Goal: Task Accomplishment & Management: Manage account settings

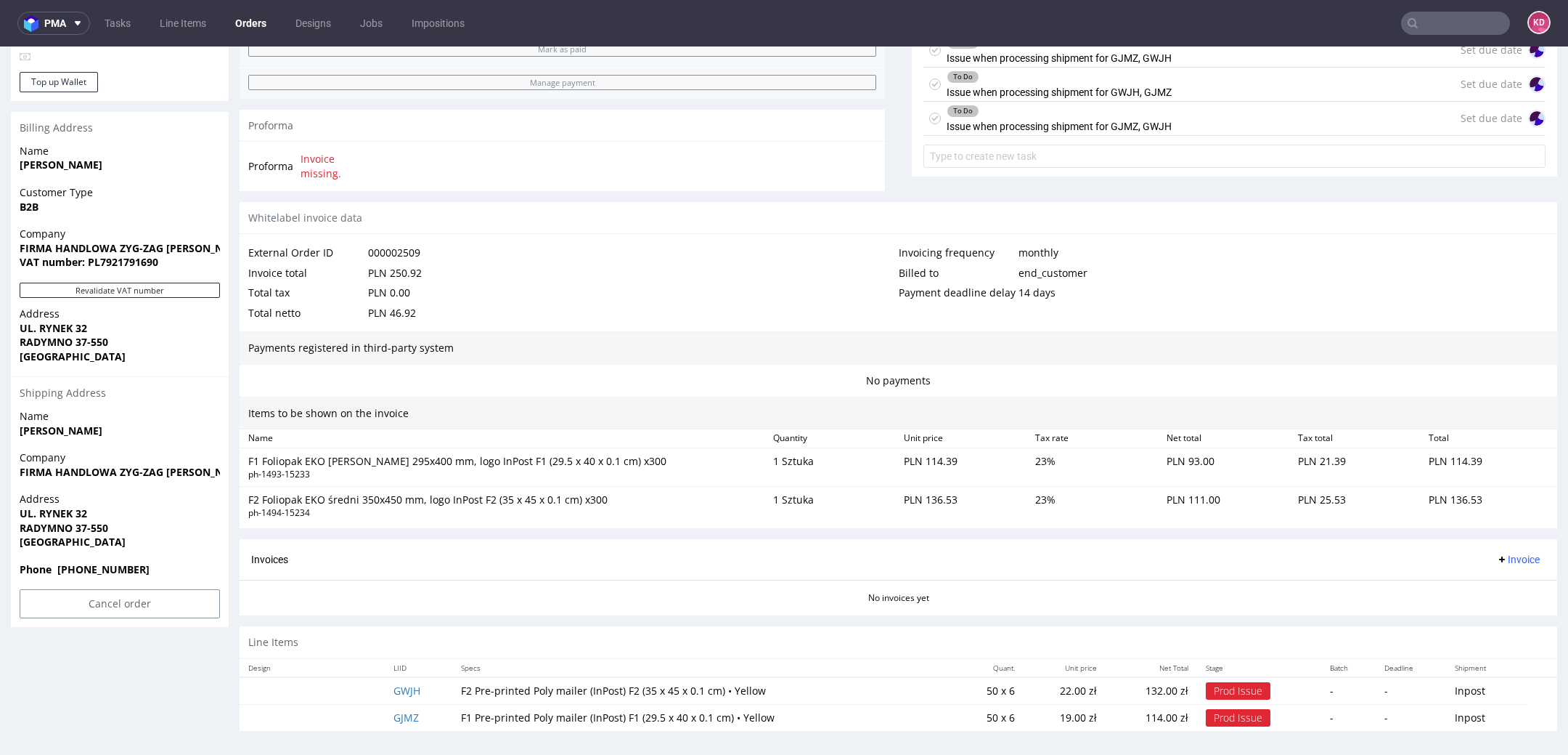
scroll to position [5, 0]
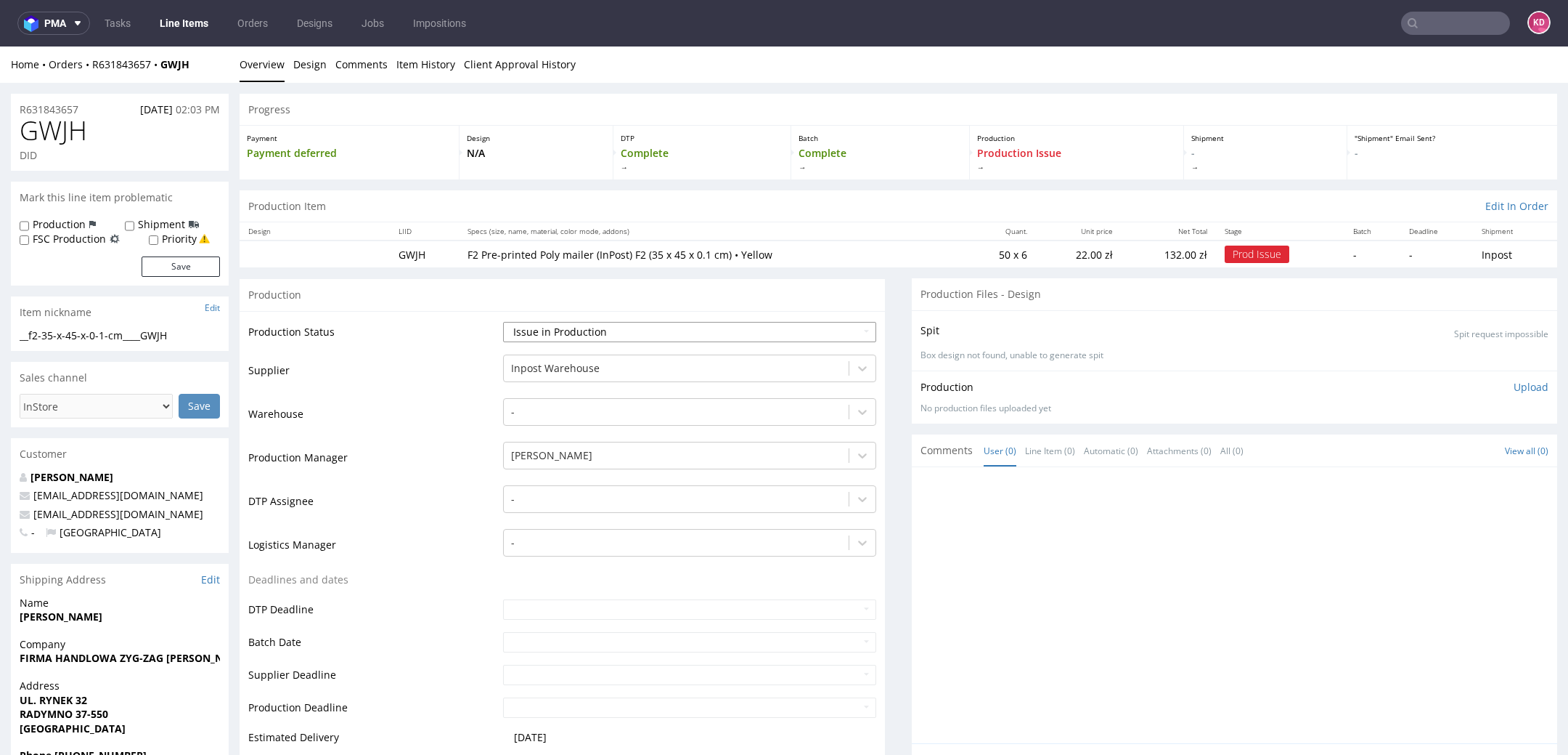
click at [666, 332] on select "Waiting for Artwork Waiting for Diecut Waiting for Mockup Waiting for DTP Waiti…" at bounding box center [689, 331] width 374 height 20
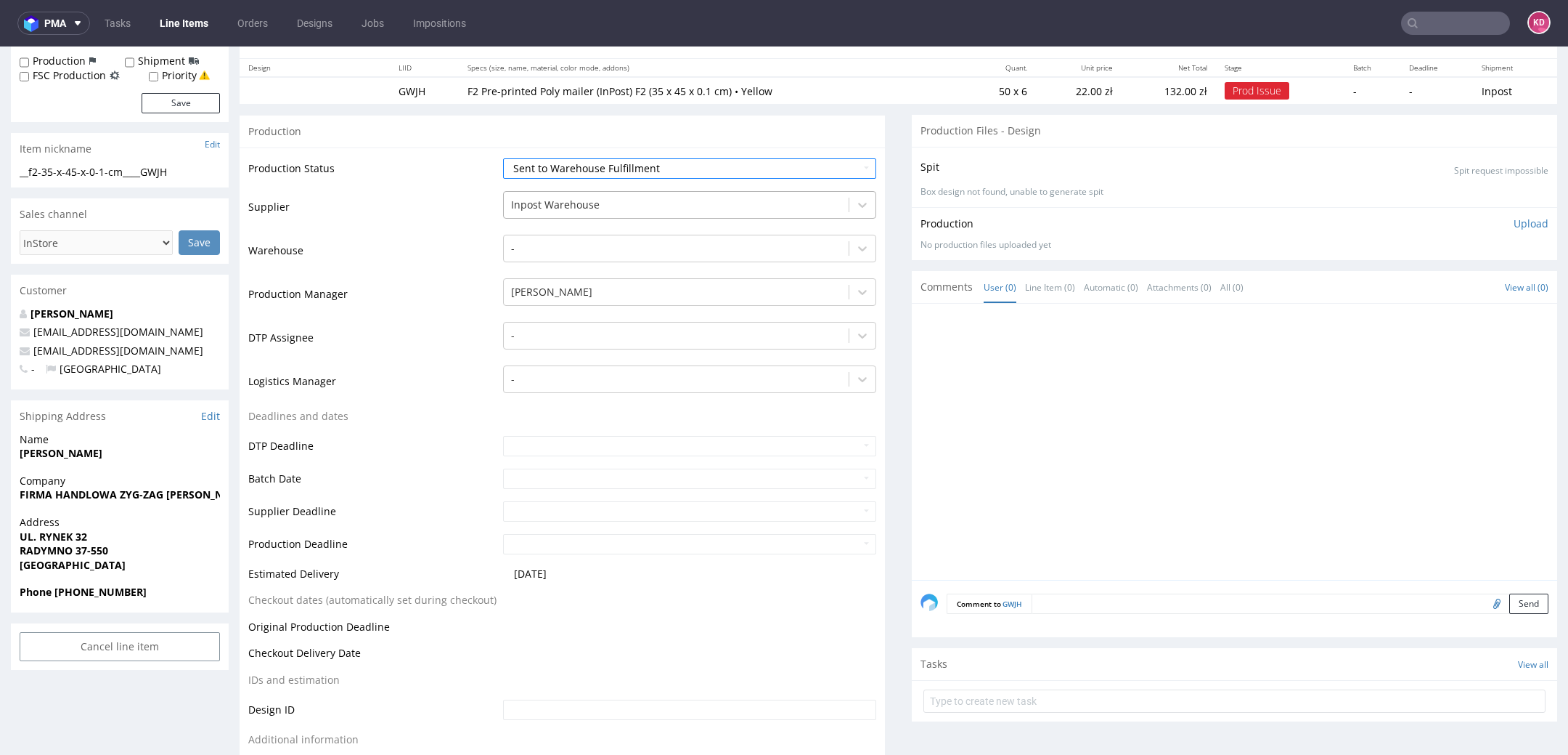
scroll to position [49, 0]
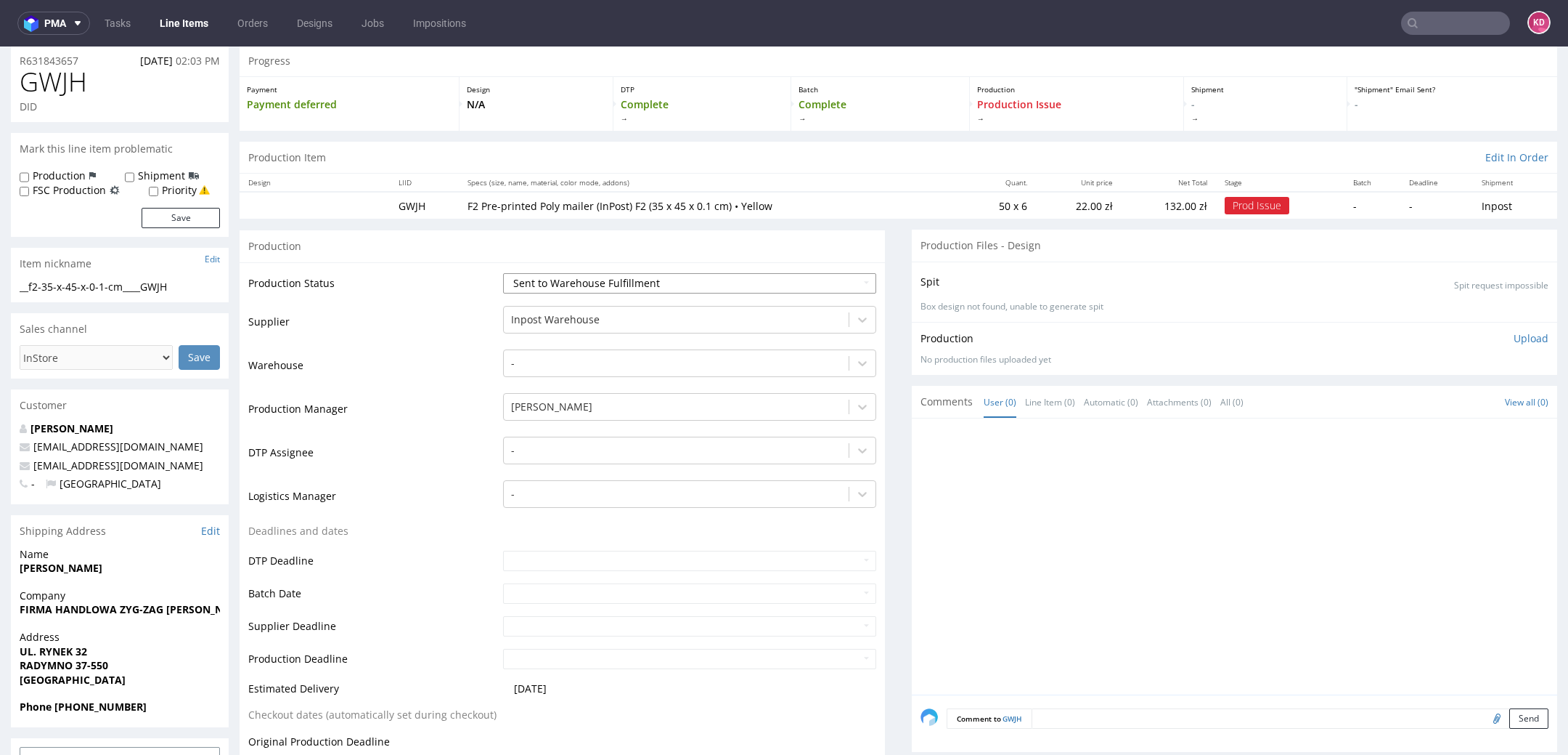
click at [648, 275] on select "Waiting for Artwork Waiting for Diecut Waiting for Mockup Waiting for DTP Waiti…" at bounding box center [689, 282] width 374 height 20
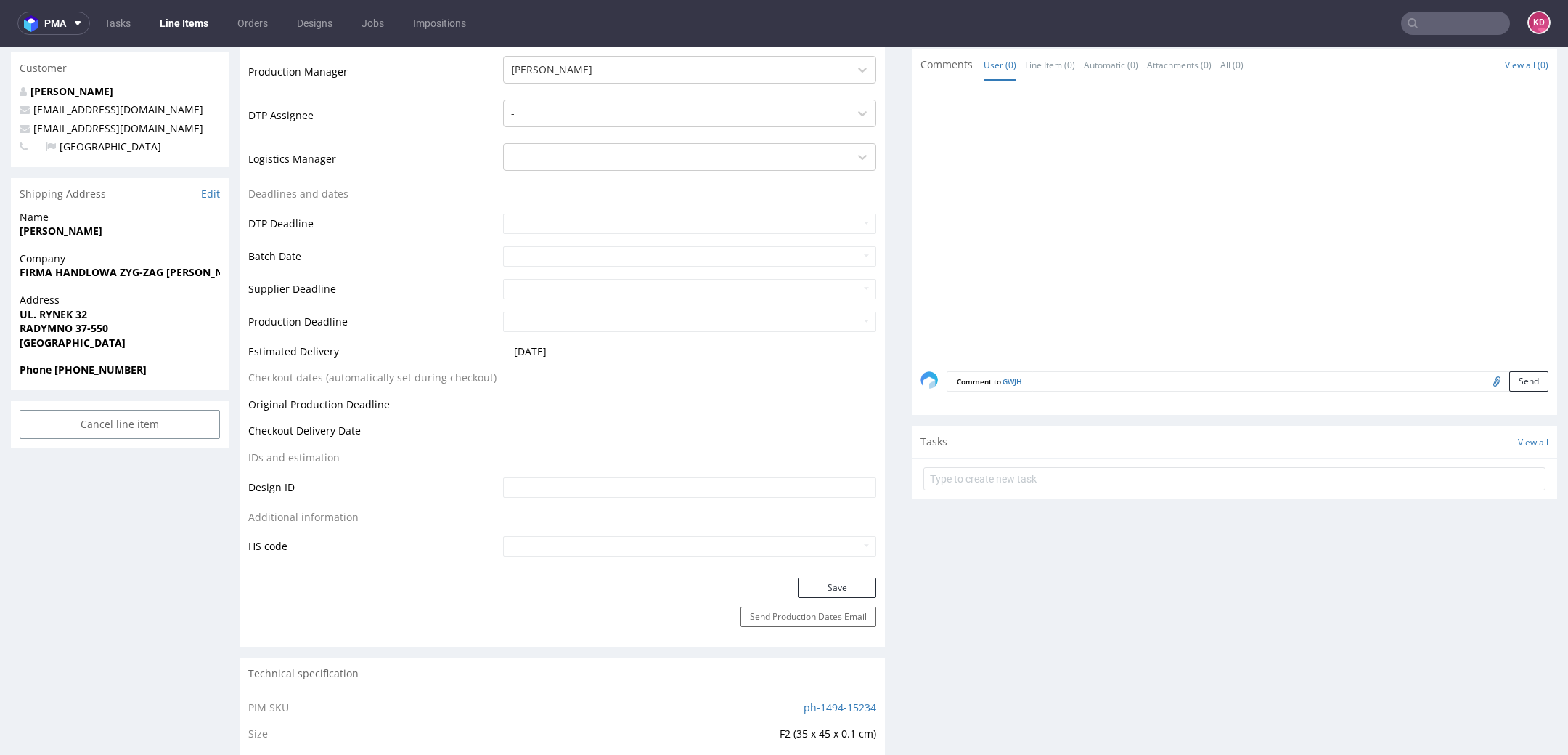
scroll to position [425, 0]
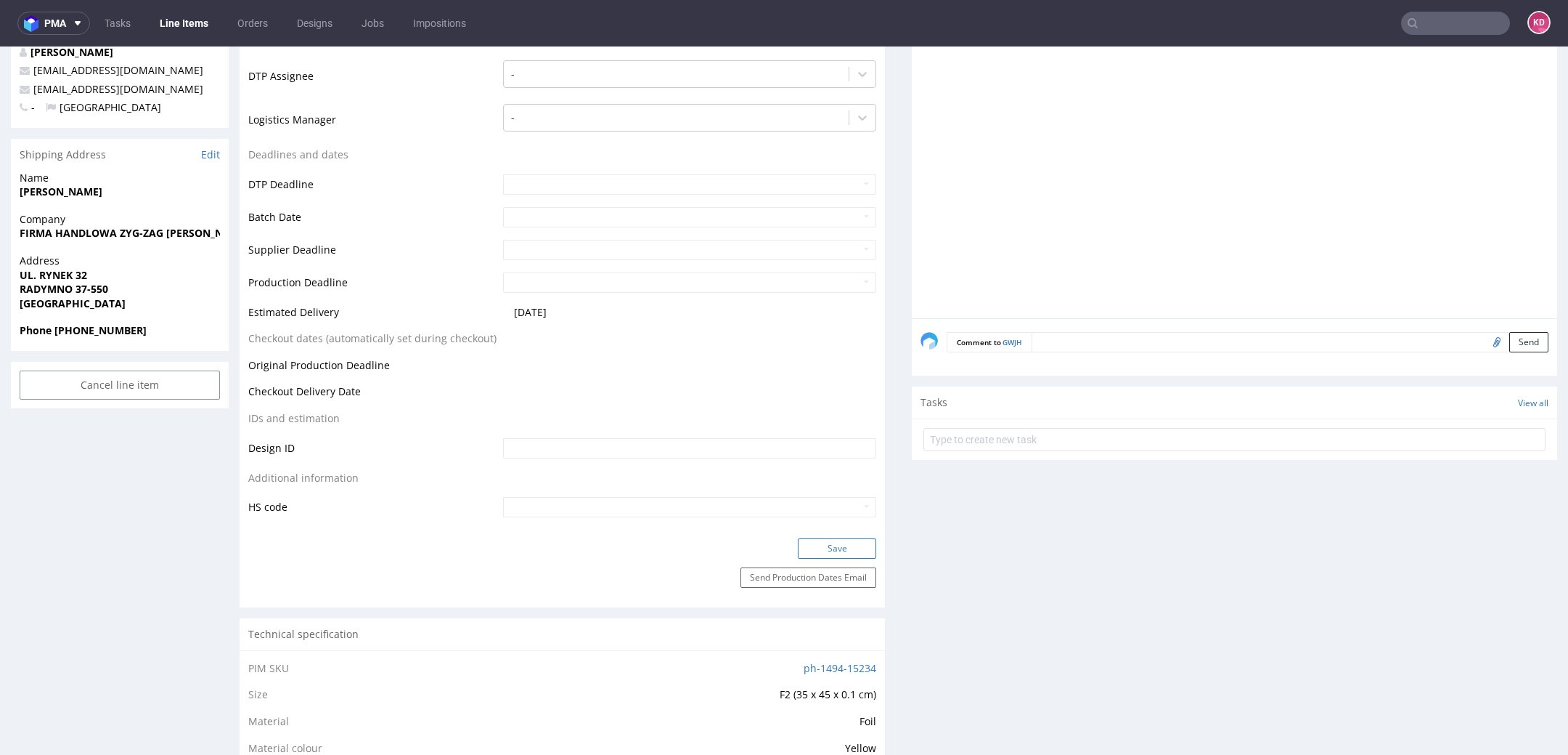
click at [825, 545] on button "Save" at bounding box center [837, 548] width 79 height 20
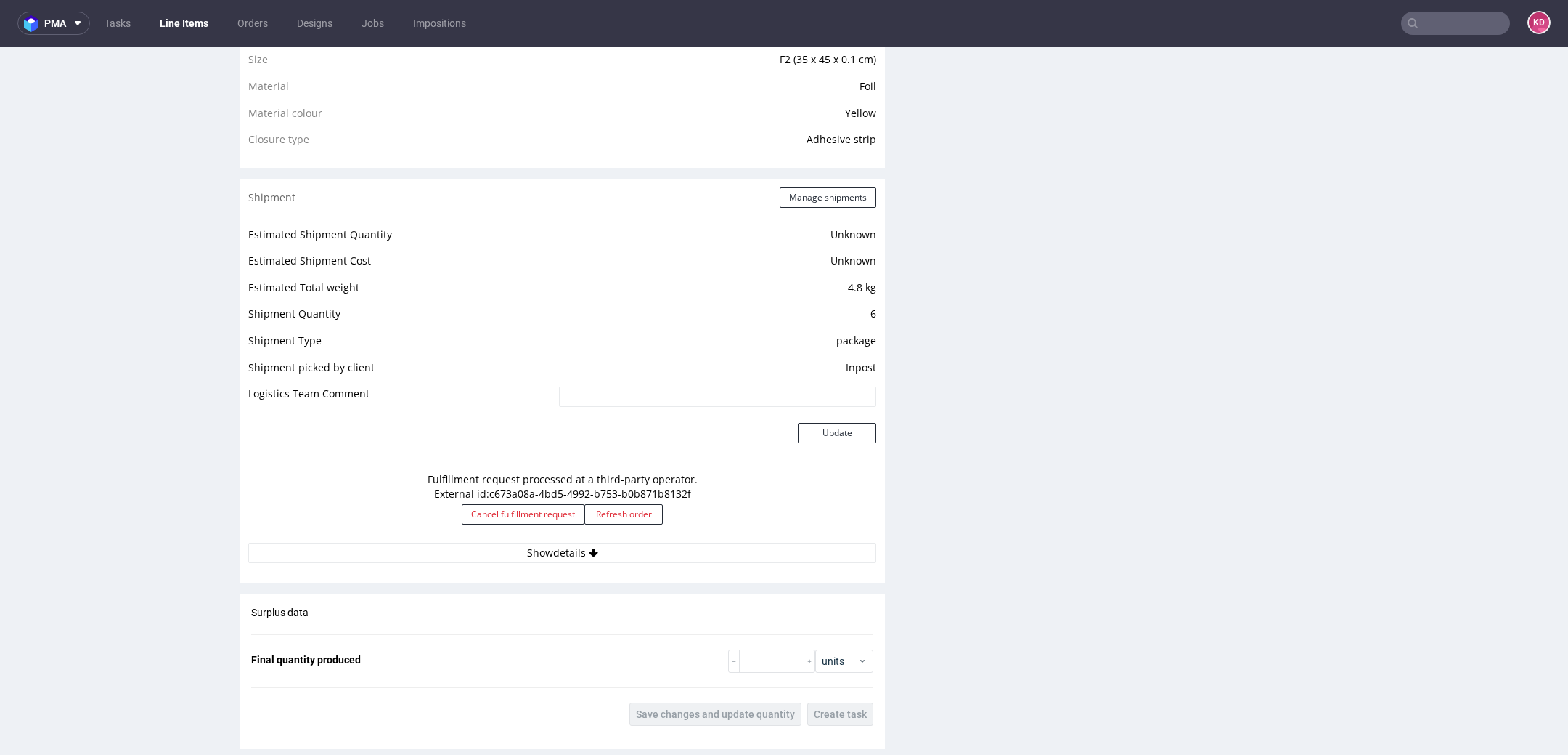
scroll to position [1417, 0]
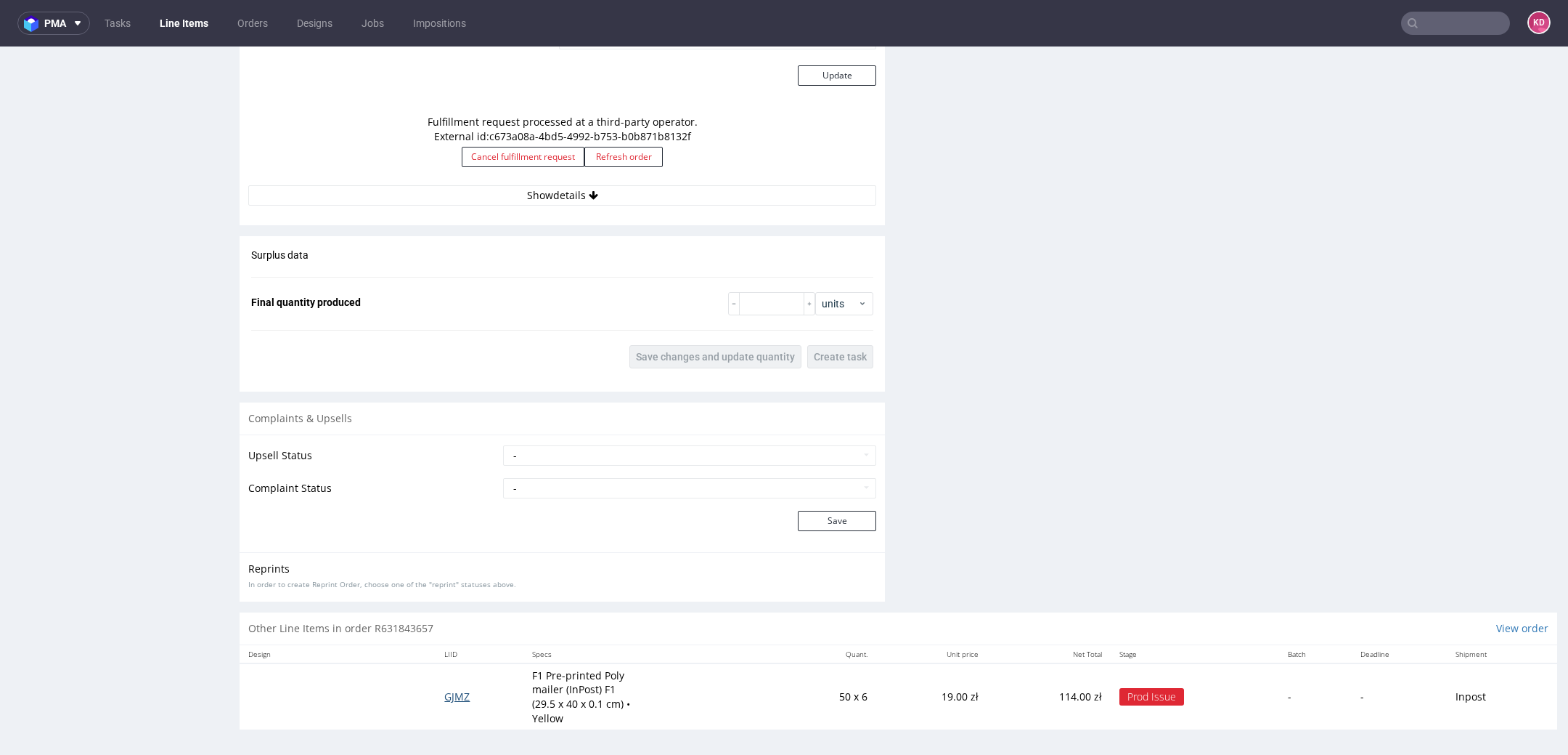
click at [457, 690] on span "GJMZ" at bounding box center [457, 696] width 25 height 13
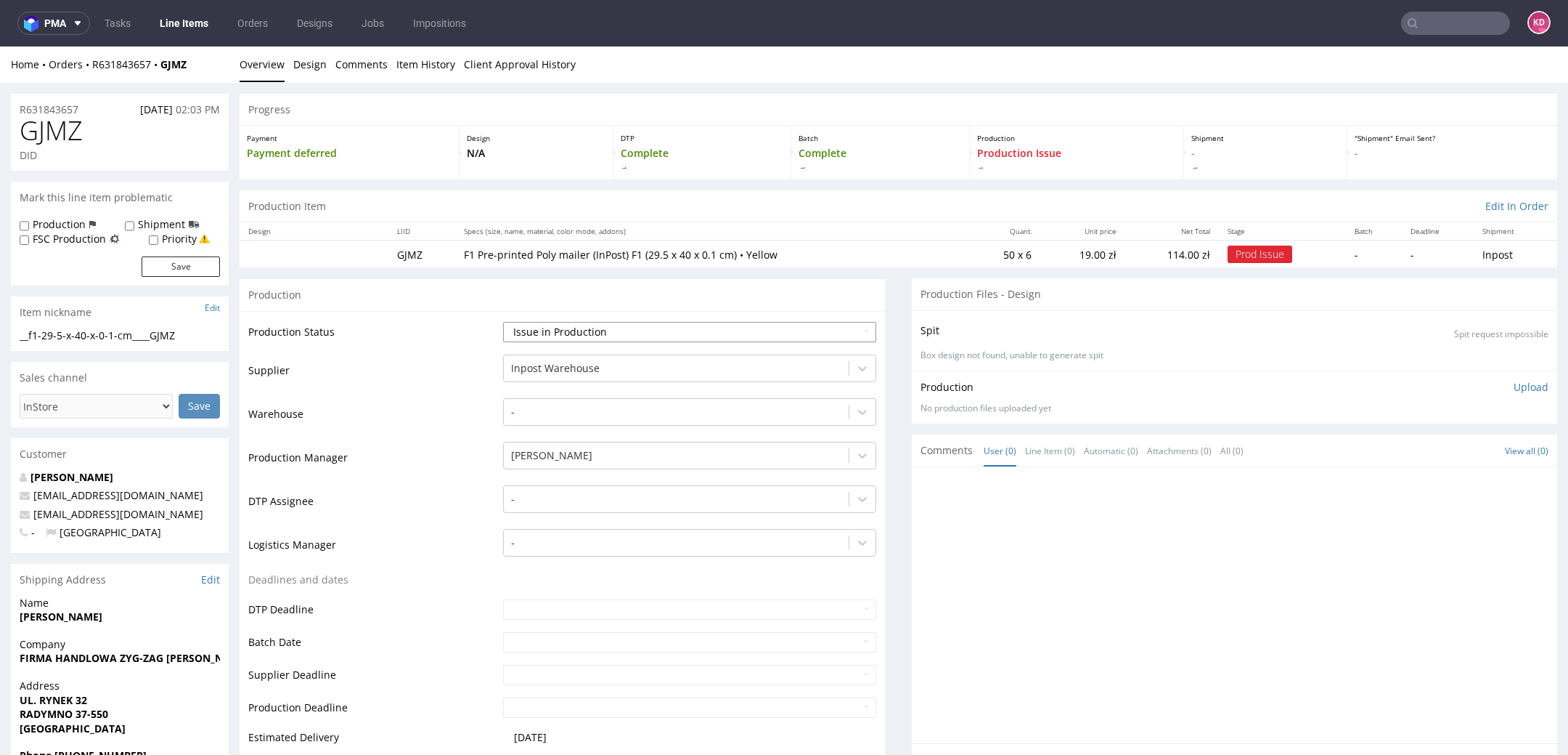
click at [618, 330] on select "Waiting for Artwork Waiting for Diecut Waiting for Mockup Waiting for DTP Waiti…" at bounding box center [689, 331] width 374 height 20
select select "sent_to_warehouse_fulfillment"
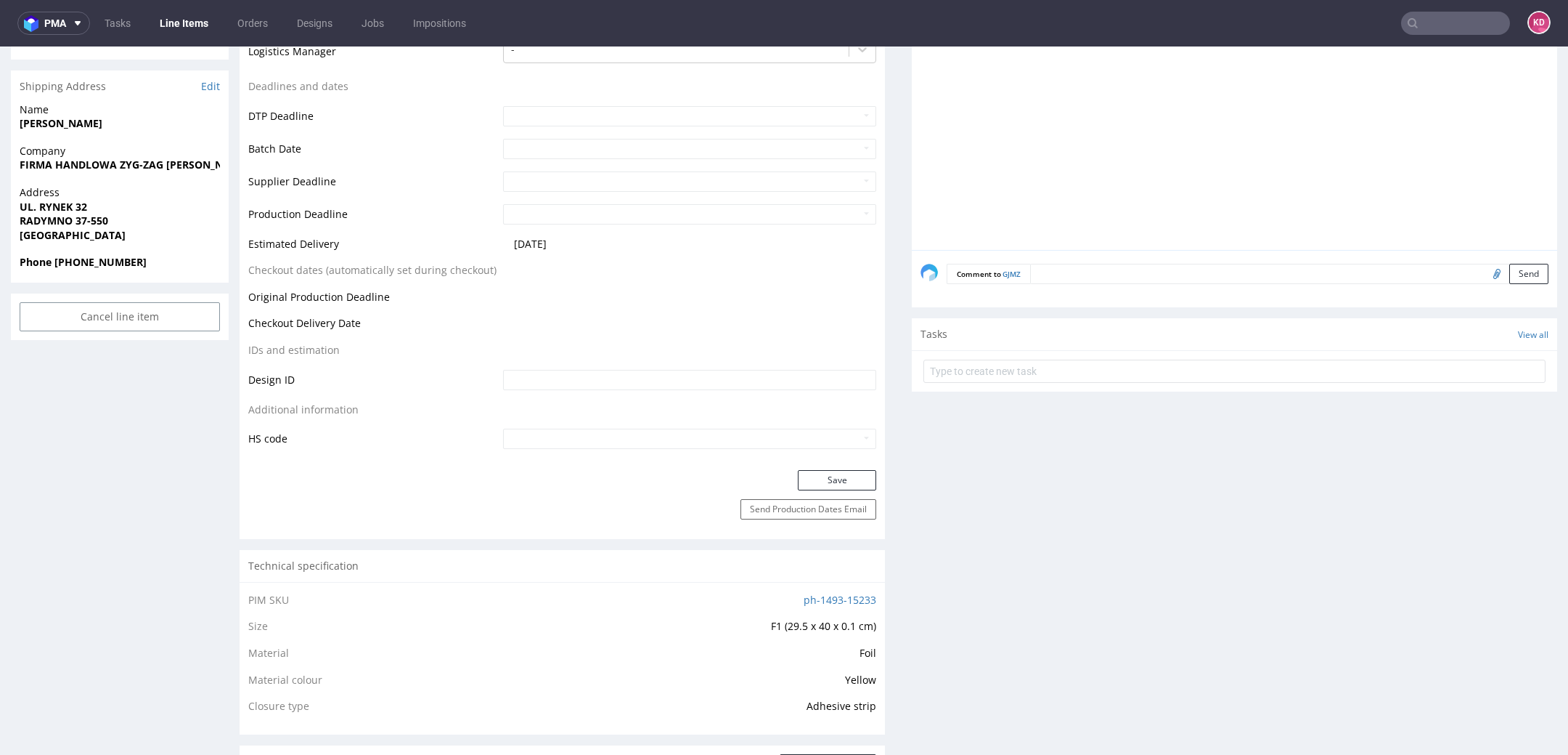
scroll to position [514, 0]
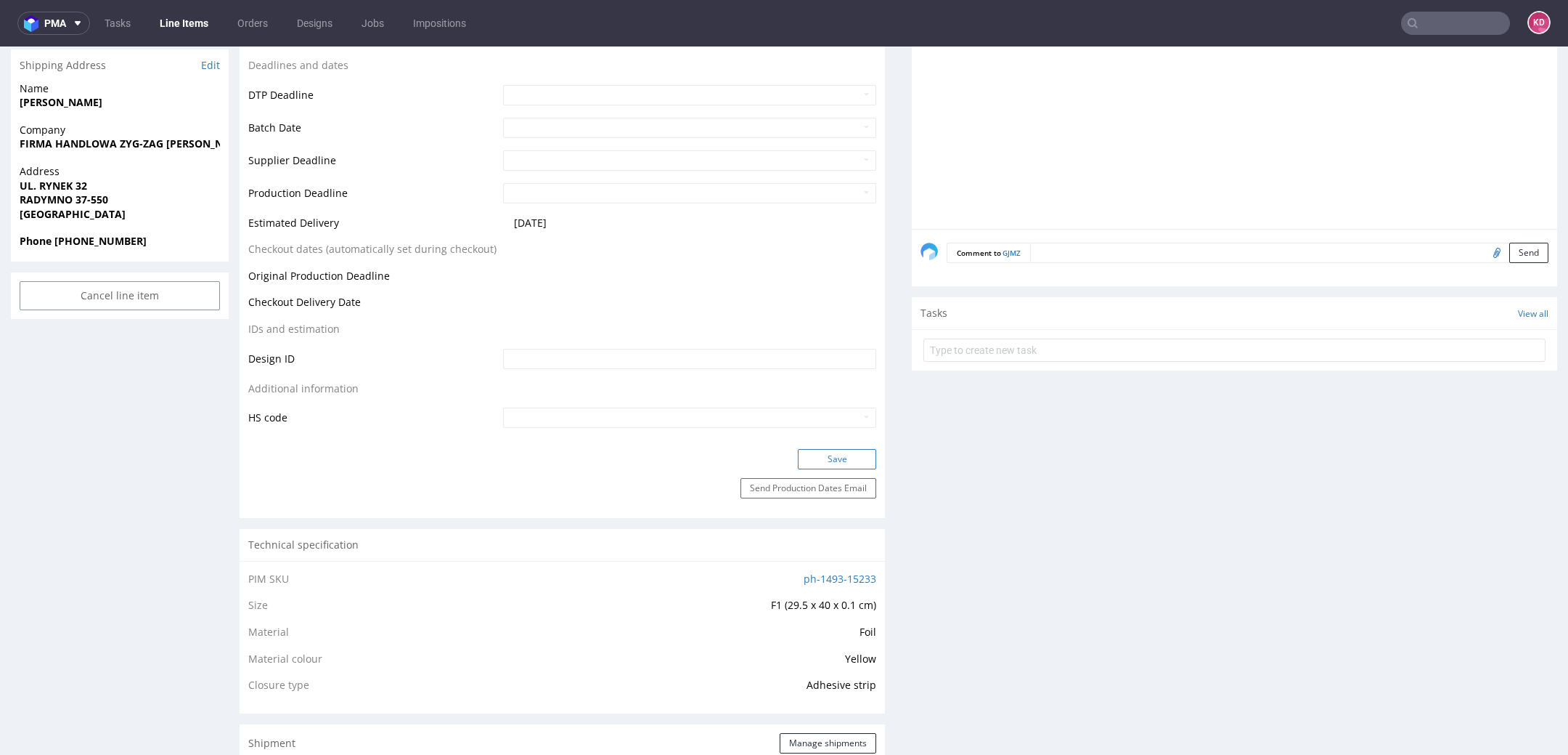
click at [841, 452] on button "Save" at bounding box center [837, 458] width 79 height 20
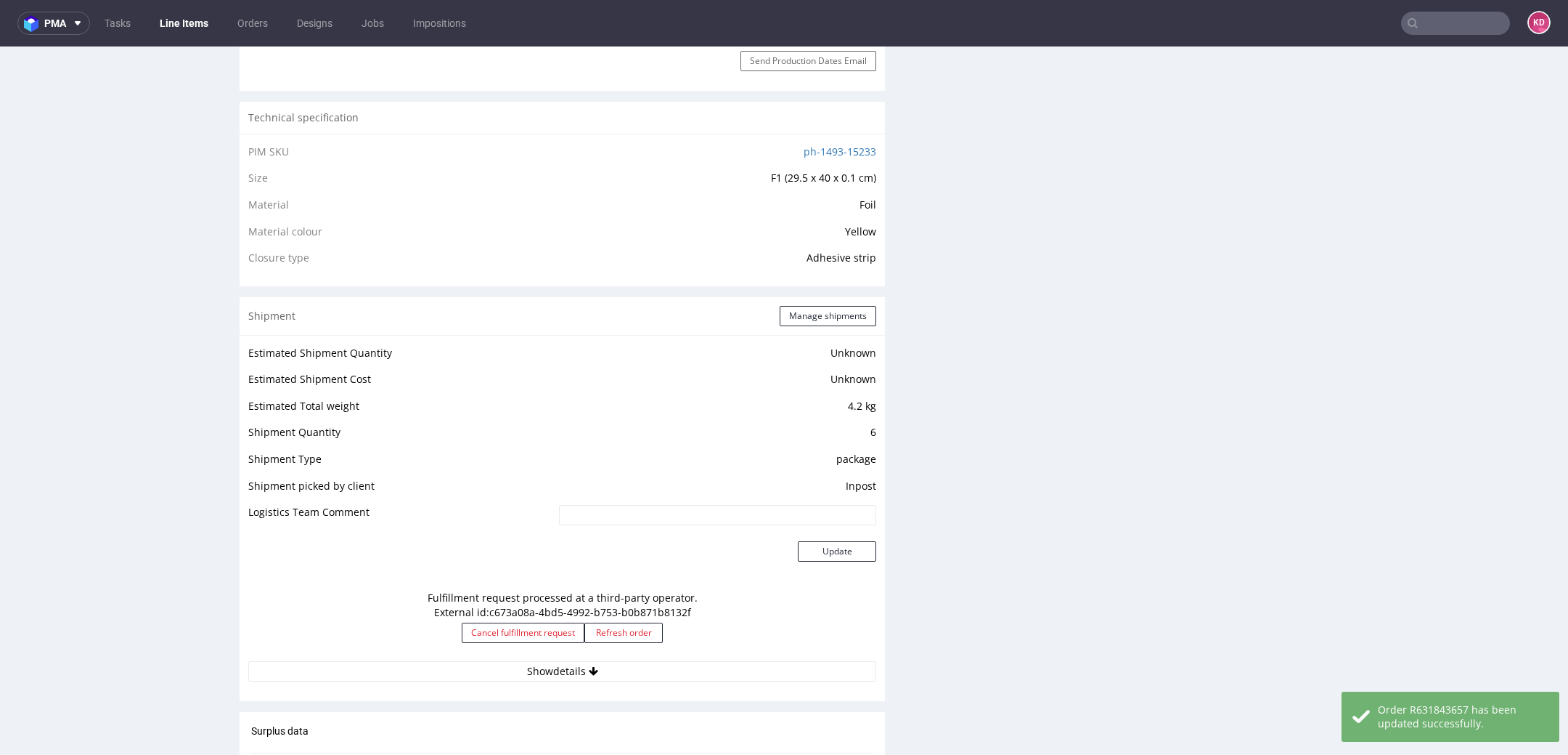
scroll to position [1336, 0]
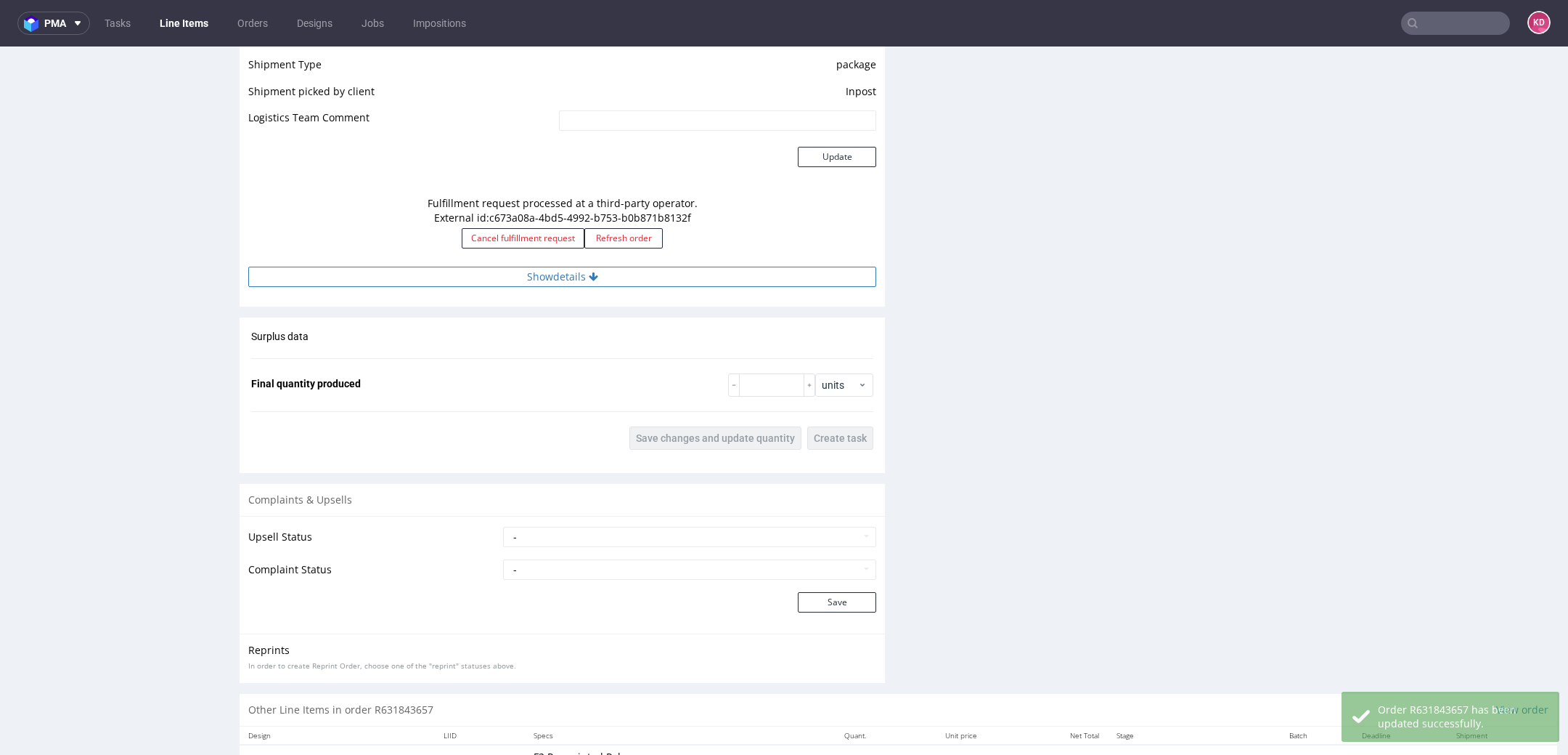
click at [638, 274] on button "Show details" at bounding box center [563, 277] width 628 height 20
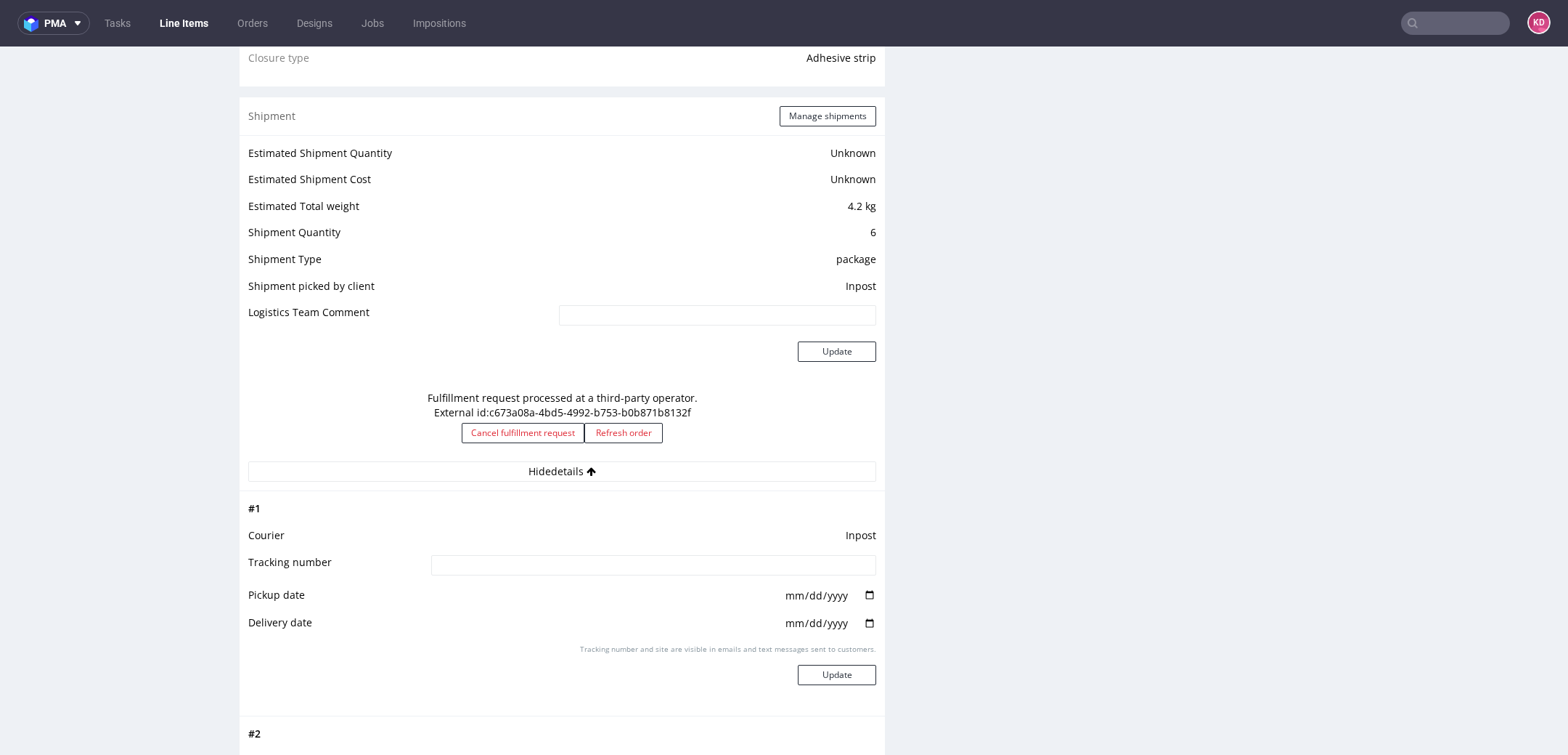
scroll to position [1108, 0]
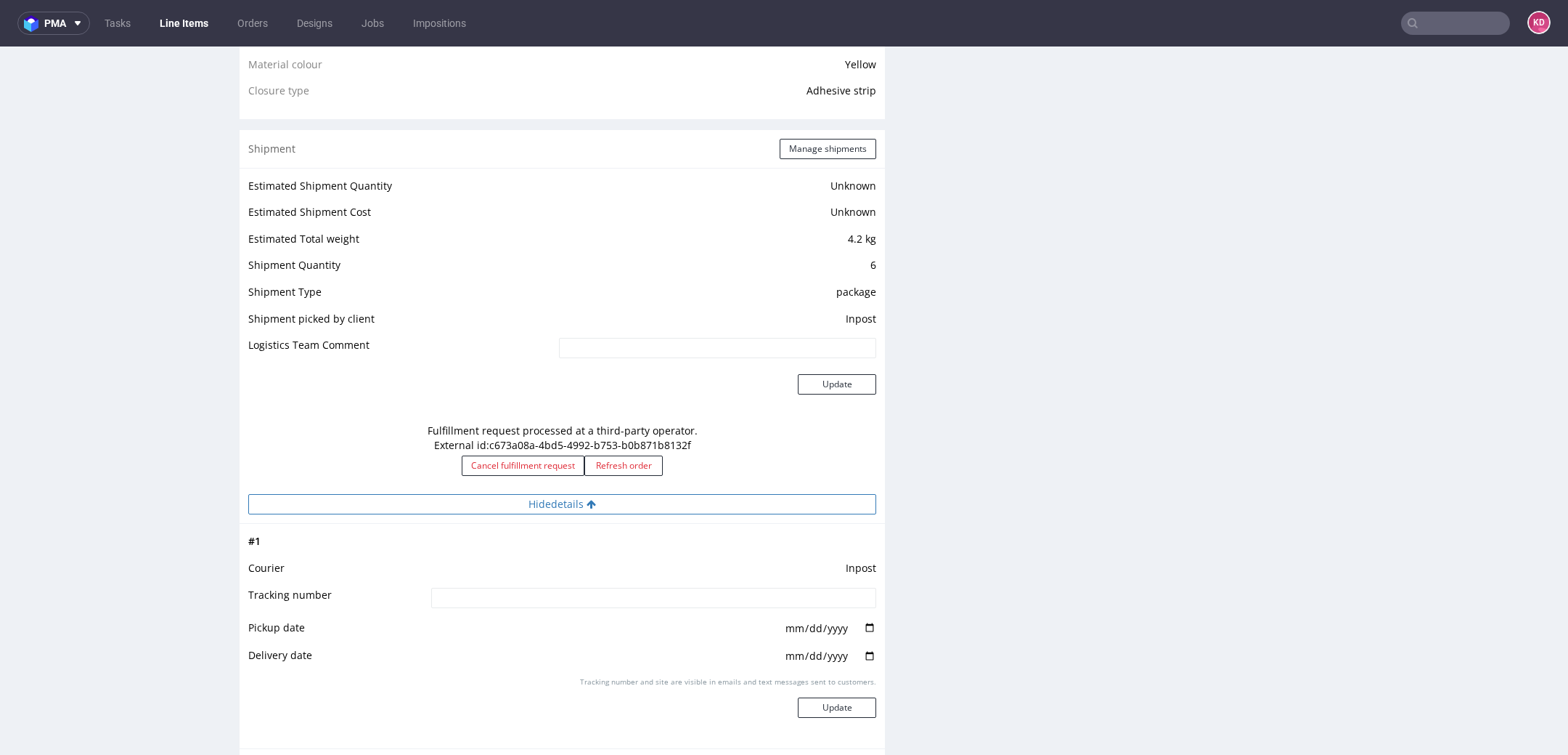
click at [730, 494] on button "Hide details" at bounding box center [563, 503] width 628 height 20
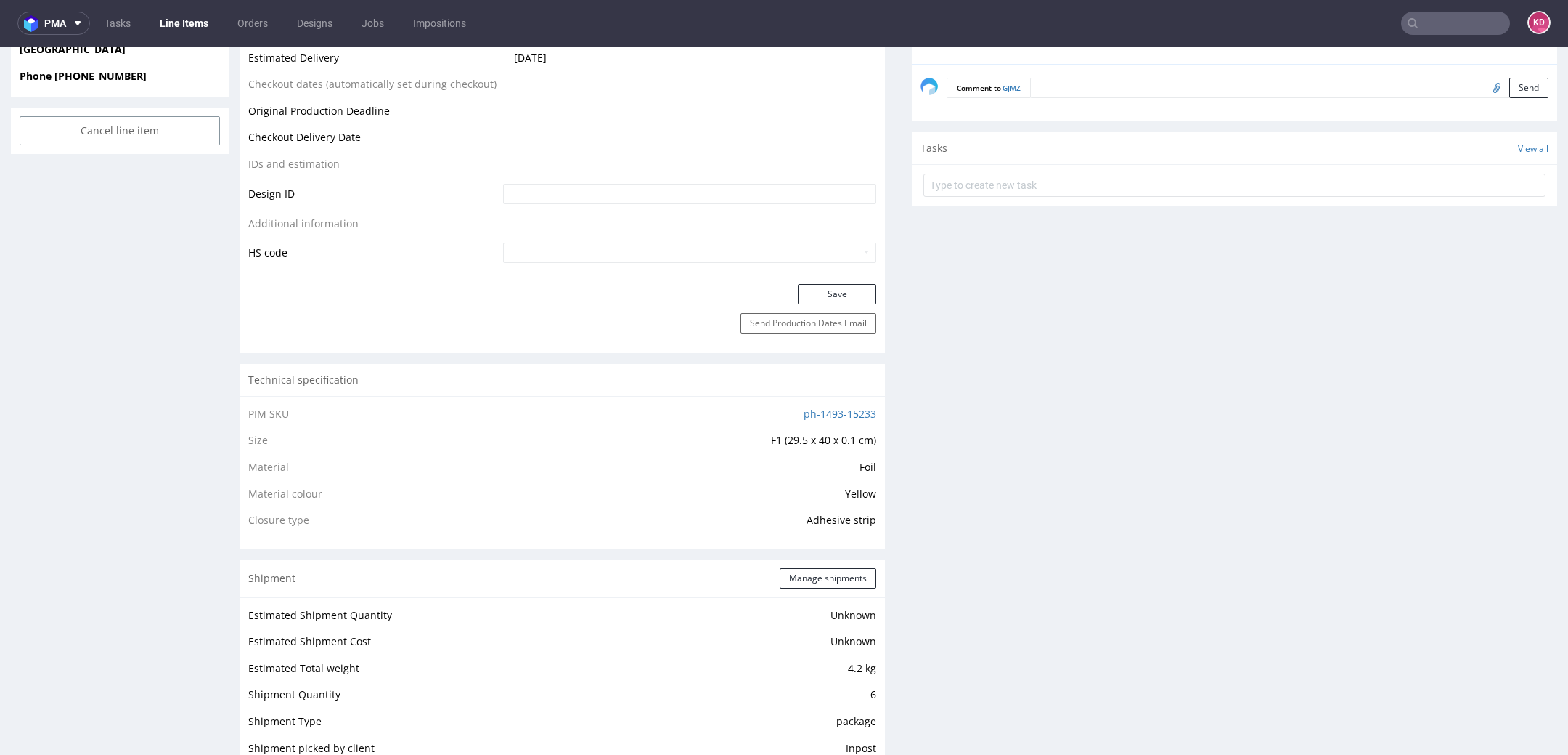
scroll to position [0, 0]
